Goal: Navigation & Orientation: Find specific page/section

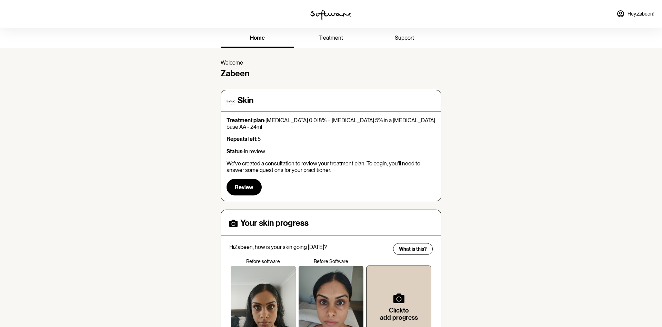
click at [329, 39] on span "treatment" at bounding box center [331, 37] width 24 height 7
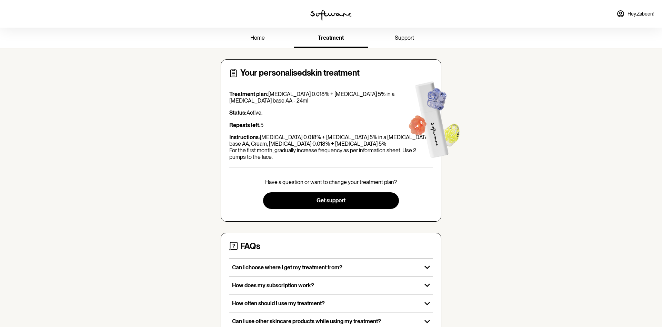
click at [419, 37] on link "support" at bounding box center [404, 38] width 73 height 19
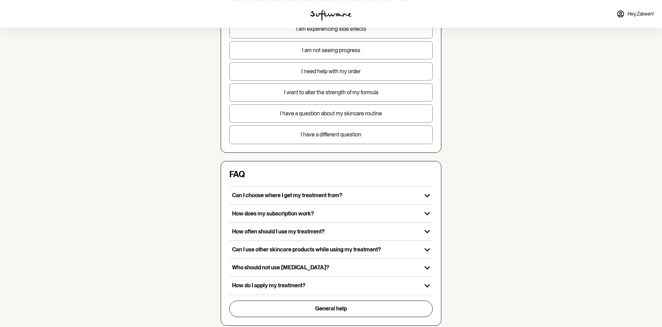
scroll to position [141, 0]
